Goal: Go to known website: Access a specific website the user already knows

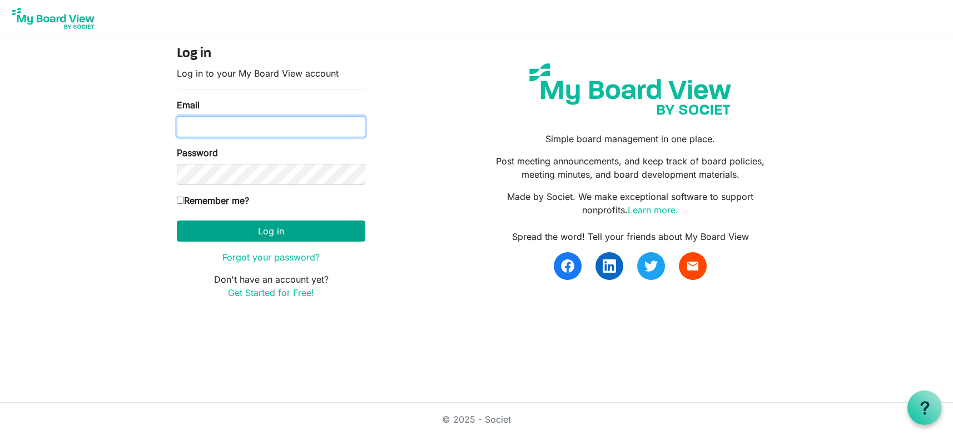
type input "gclegg@jupitertheatre.org"
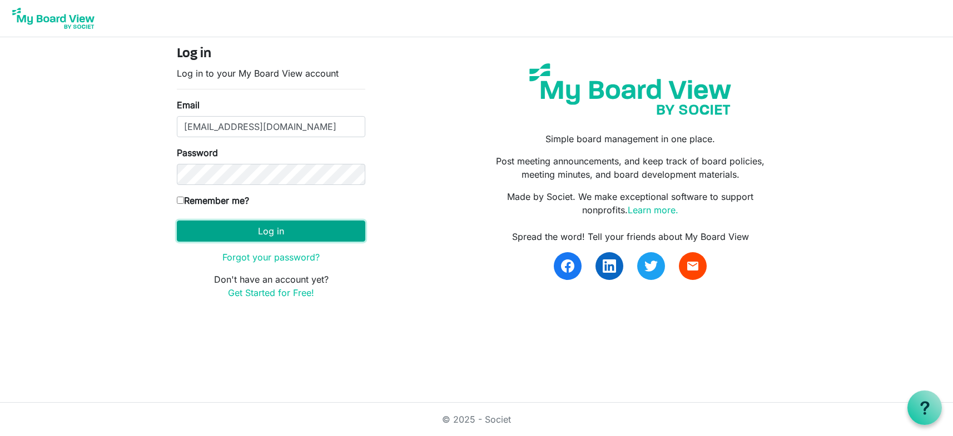
click at [249, 228] on button "Log in" at bounding box center [271, 231] width 188 height 21
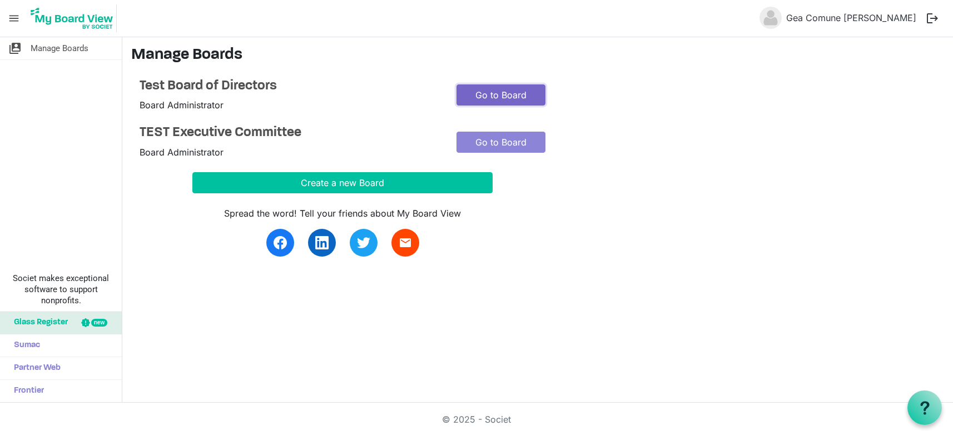
click at [496, 93] on link "Go to Board" at bounding box center [500, 94] width 89 height 21
